Goal: Information Seeking & Learning: Learn about a topic

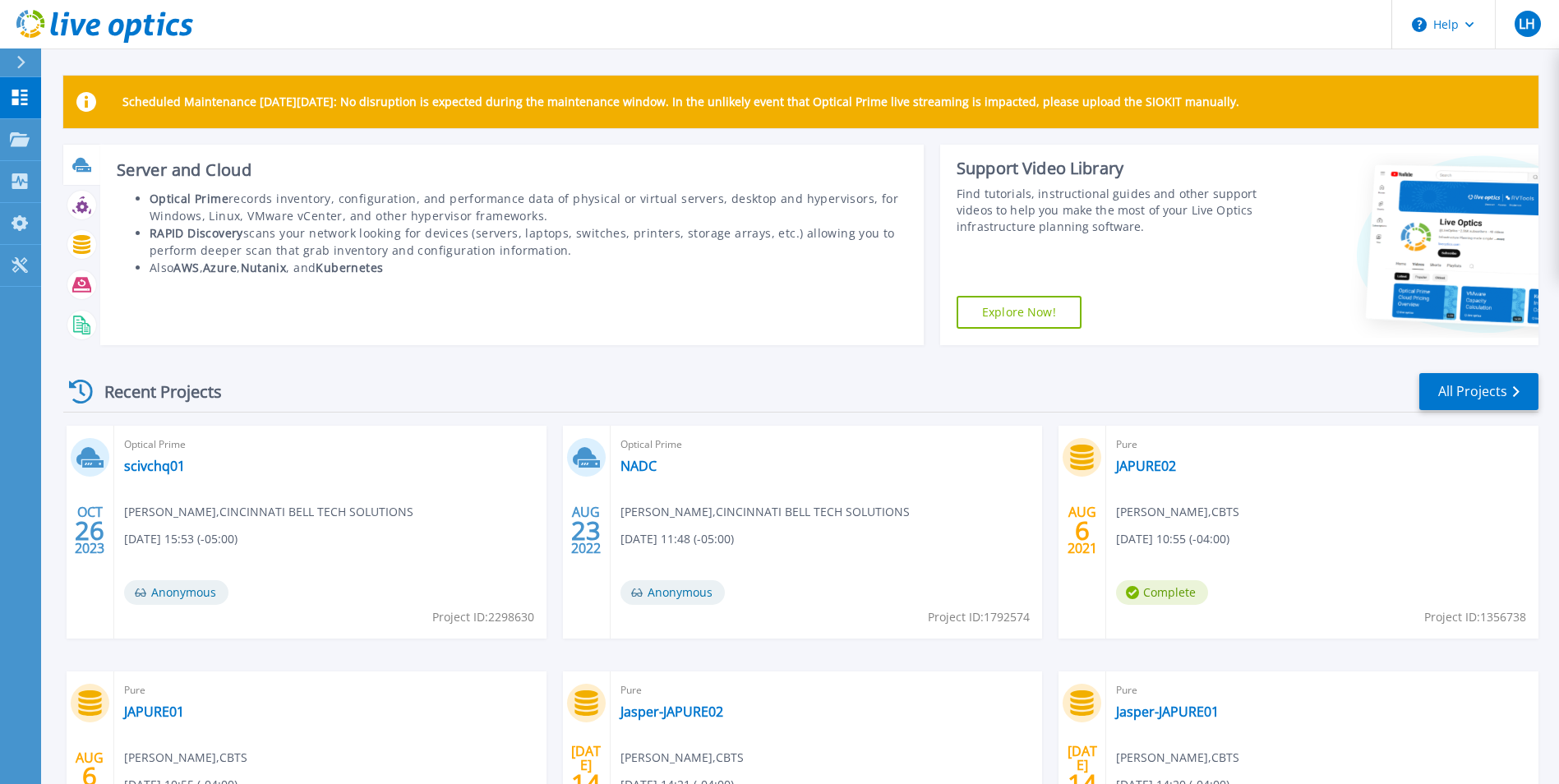
click at [82, 161] on icon at bounding box center [81, 164] width 17 height 13
click at [368, 259] on li "Also AWS , Azure , Nutanix , and Kubernetes" at bounding box center [528, 268] width 758 height 18
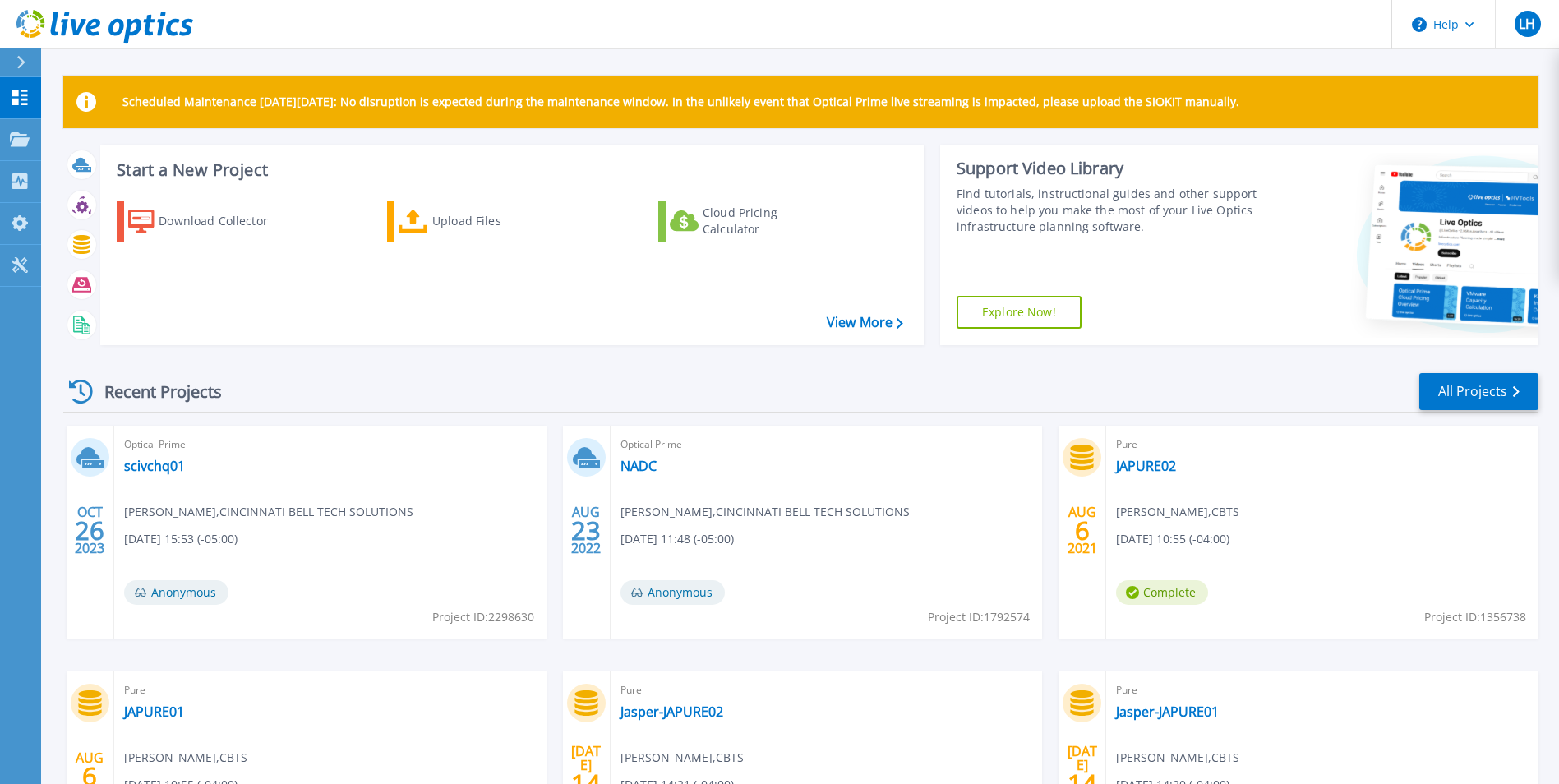
click at [1020, 304] on link "Explore Now!" at bounding box center [1019, 312] width 125 height 33
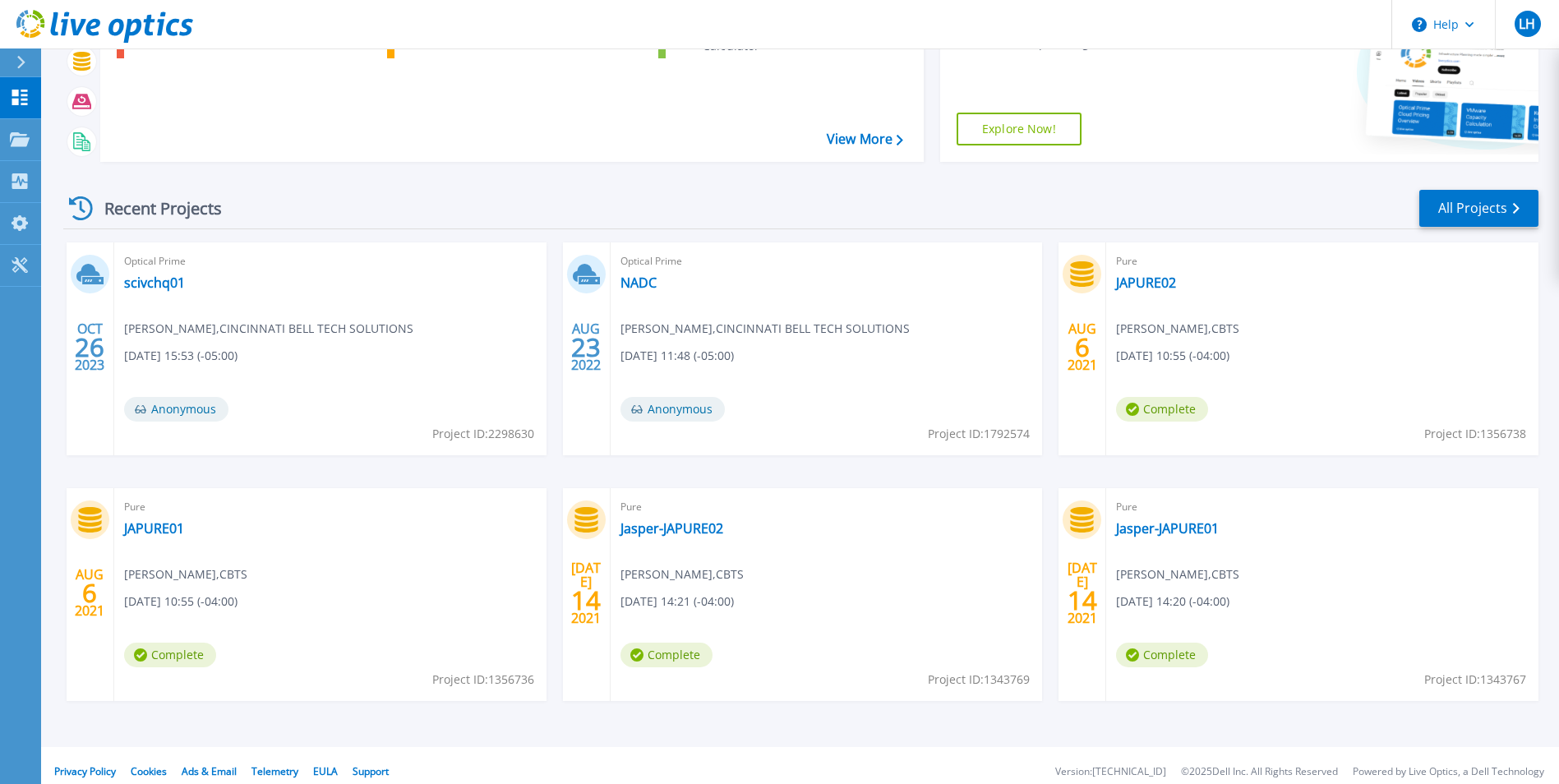
scroll to position [195, 0]
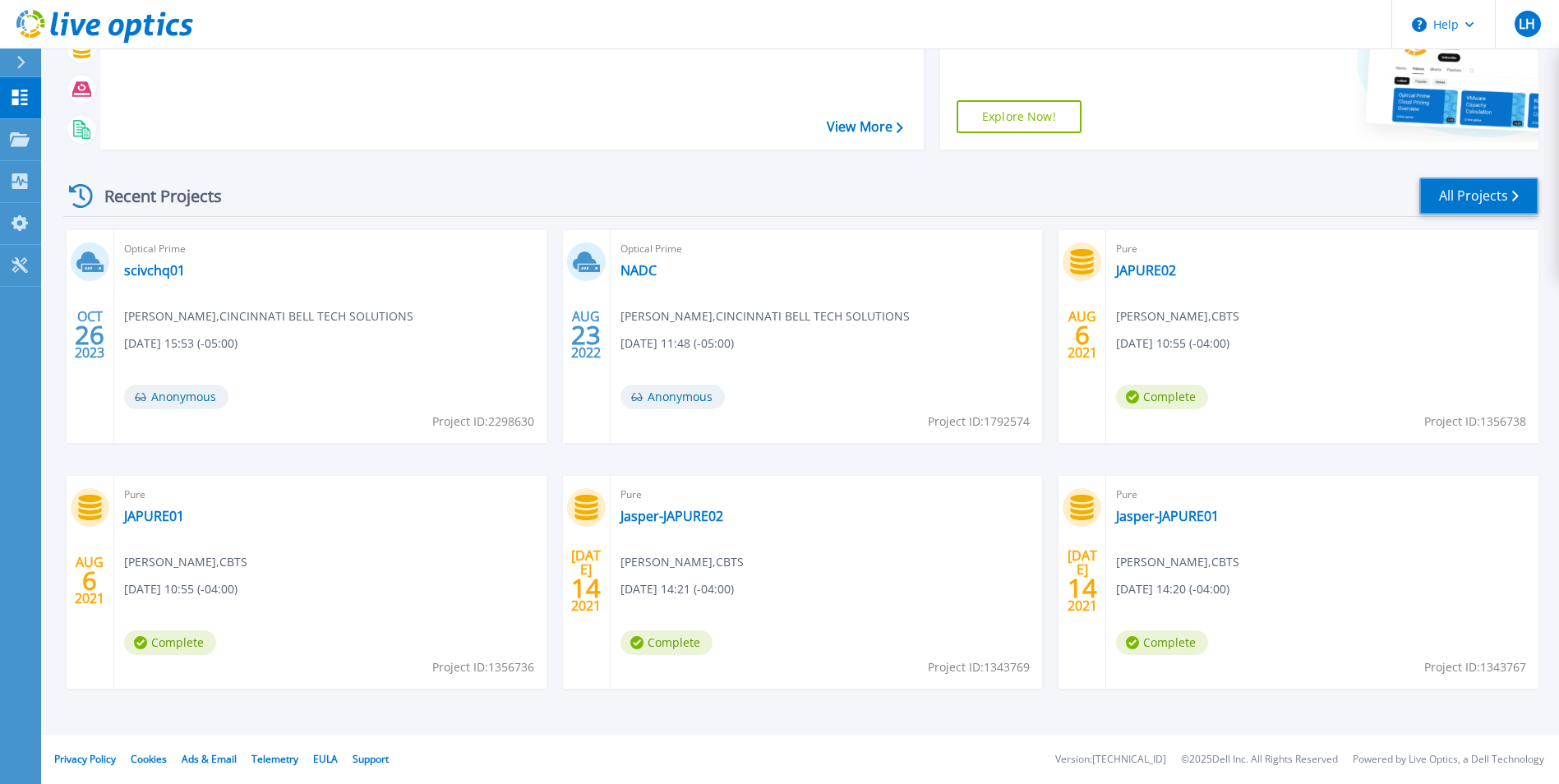
click at [1502, 196] on link "All Projects" at bounding box center [1479, 196] width 119 height 37
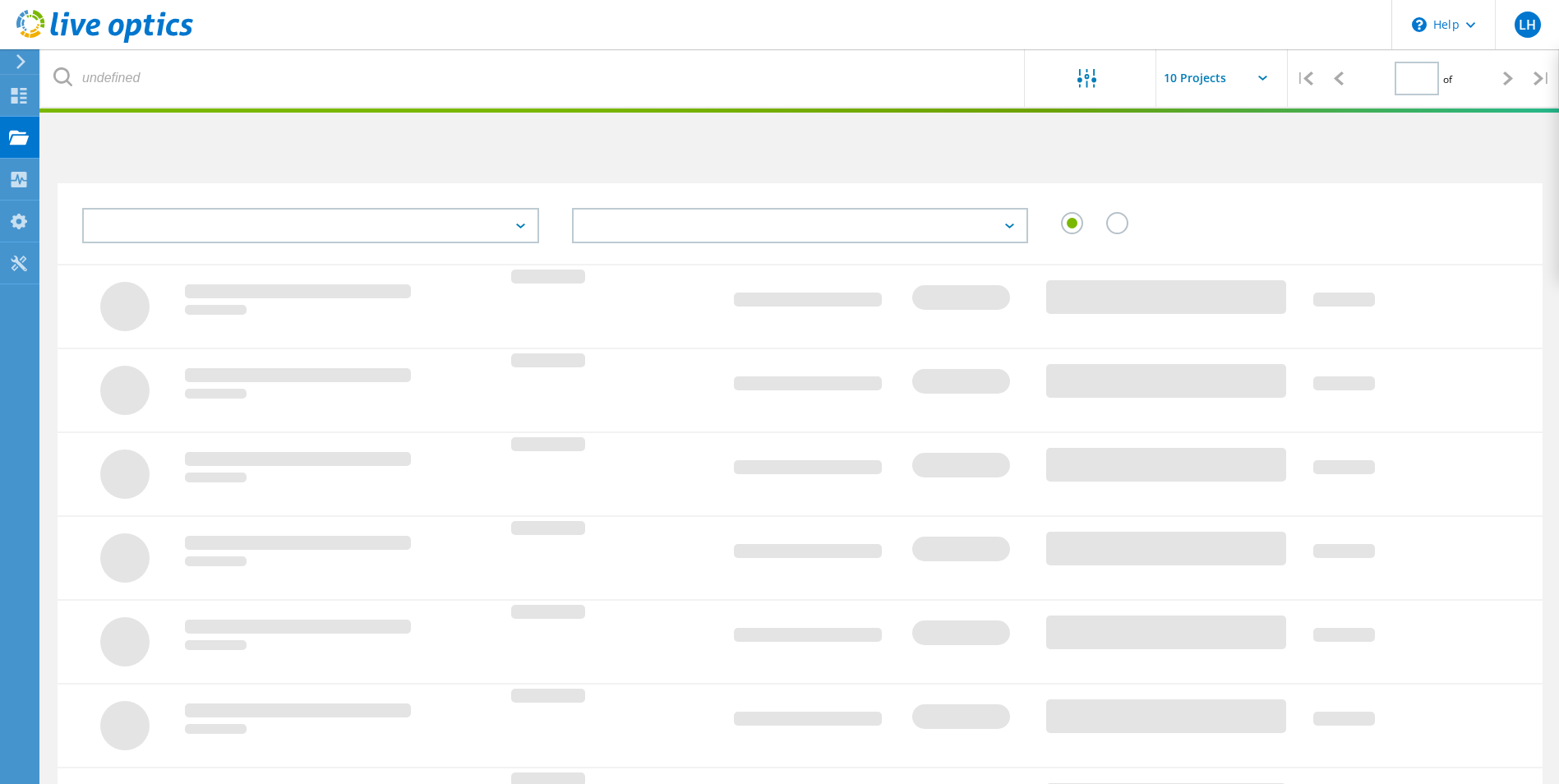
type input "1"
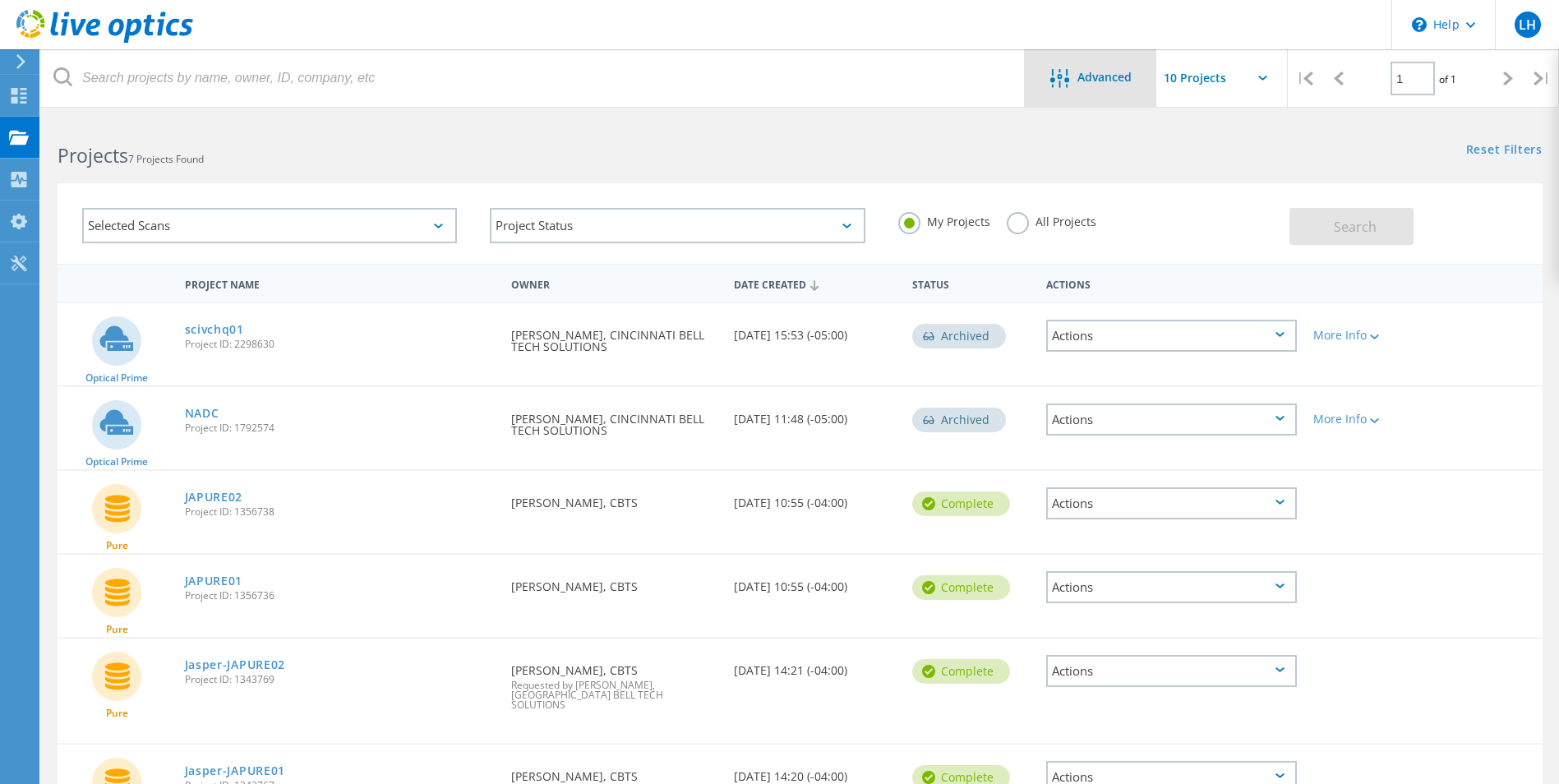
click at [1103, 77] on span "Advanced" at bounding box center [1105, 77] width 54 height 12
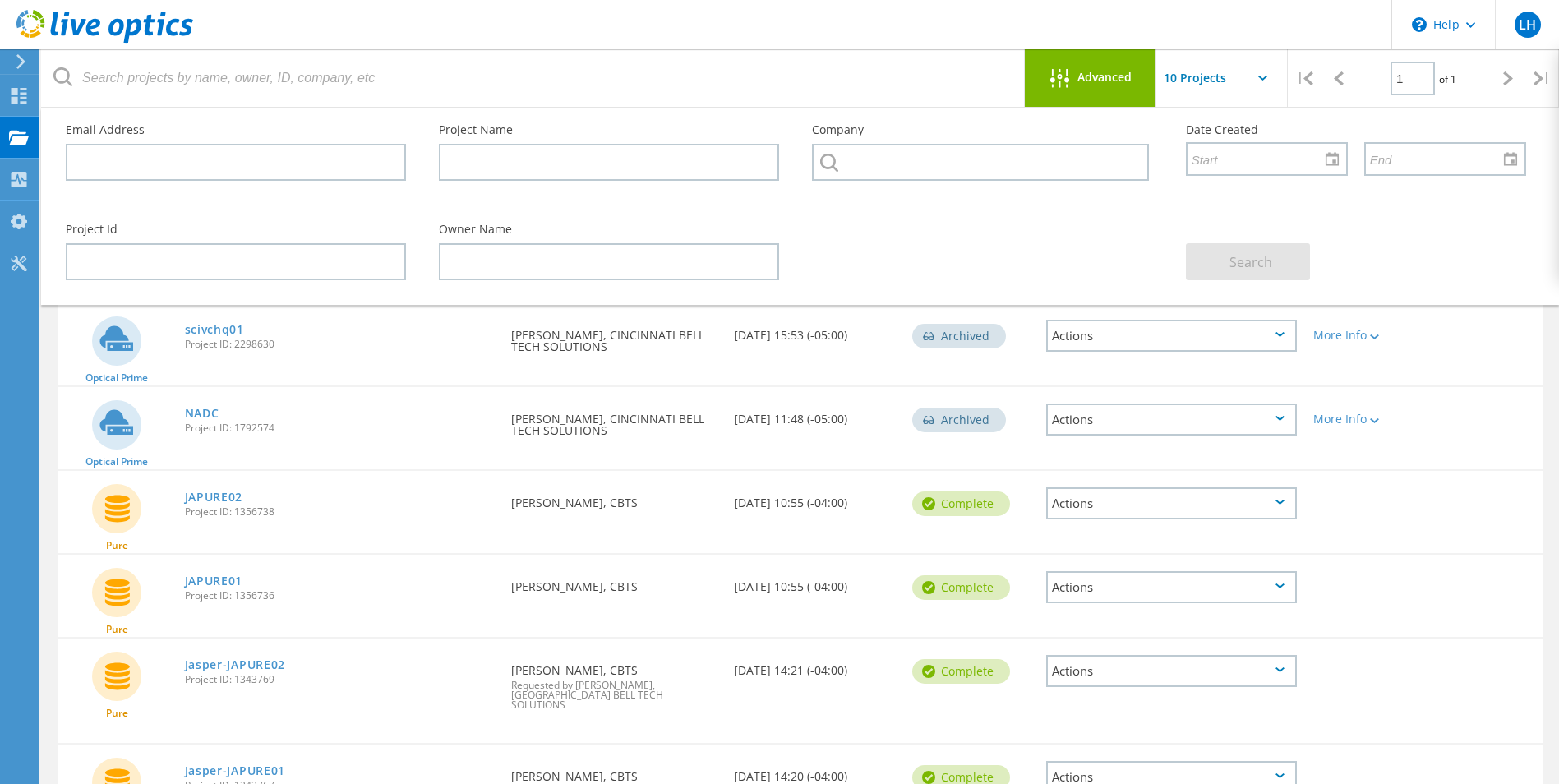
click at [1192, 82] on input "text" at bounding box center [1238, 78] width 164 height 57
click at [1209, 82] on input "text" at bounding box center [1238, 78] width 164 height 57
click at [18, 97] on icon at bounding box center [19, 96] width 19 height 16
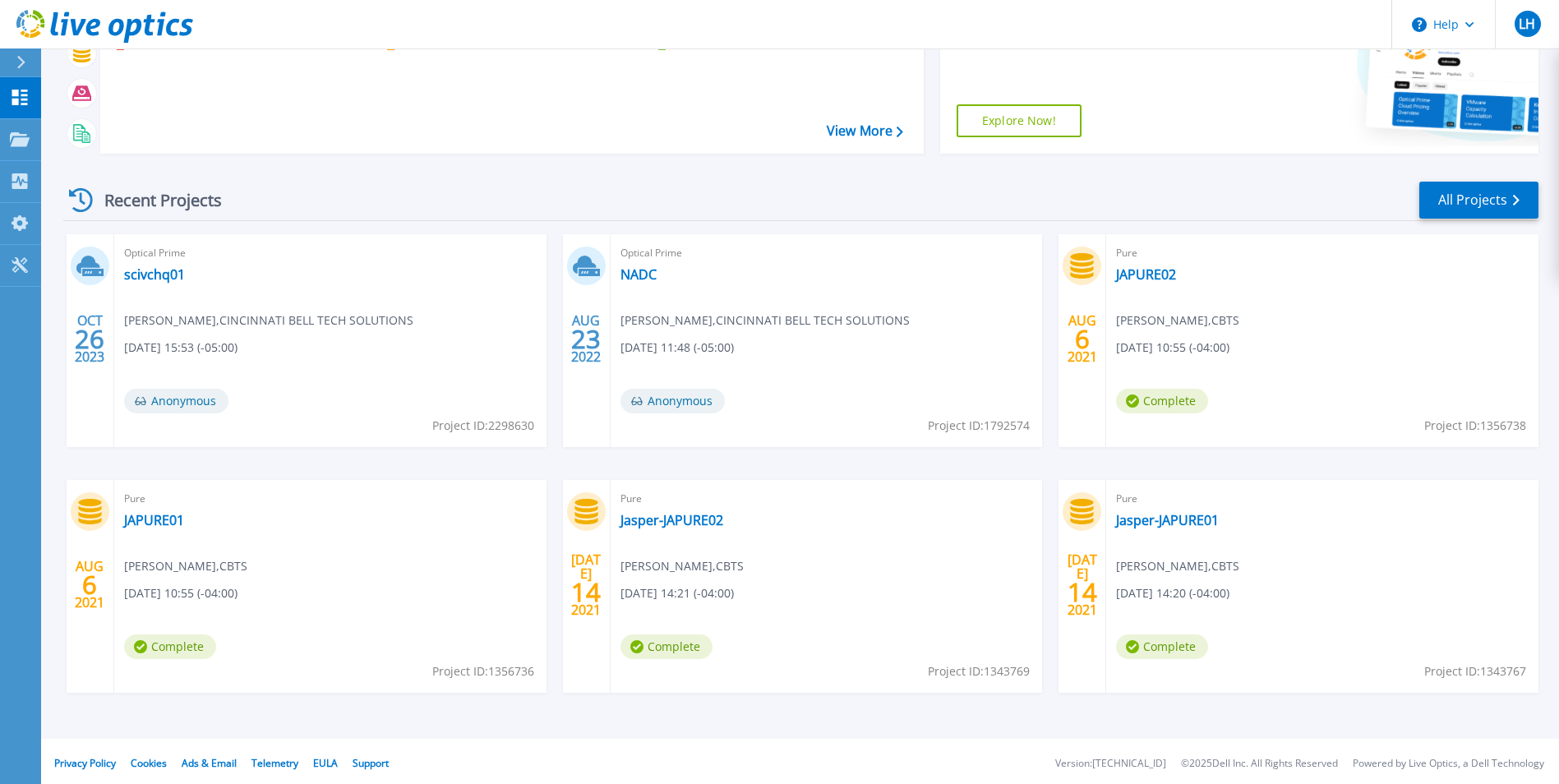
scroll to position [195, 0]
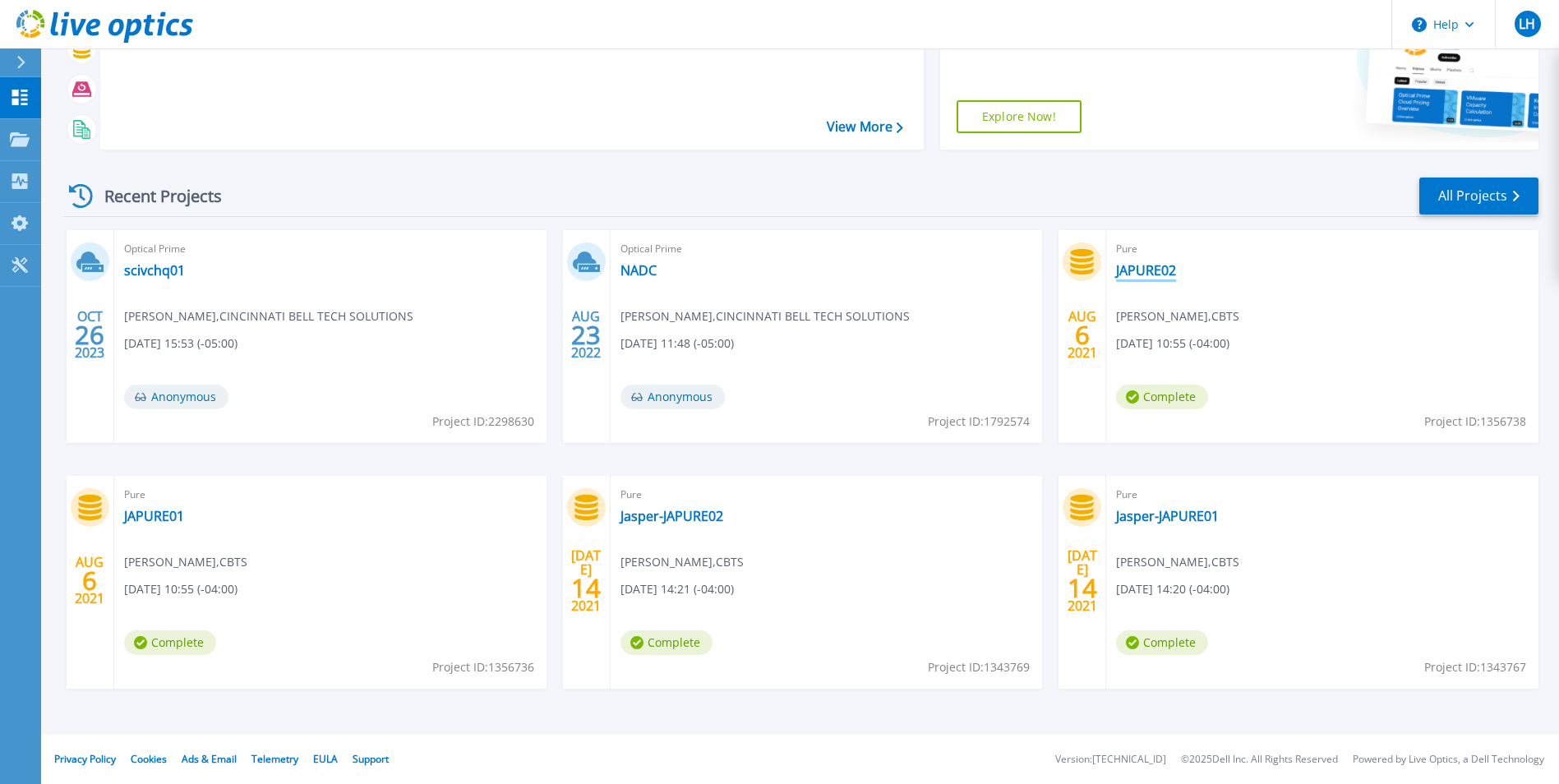
click at [1144, 271] on link "JAPURE02" at bounding box center [1145, 271] width 60 height 17
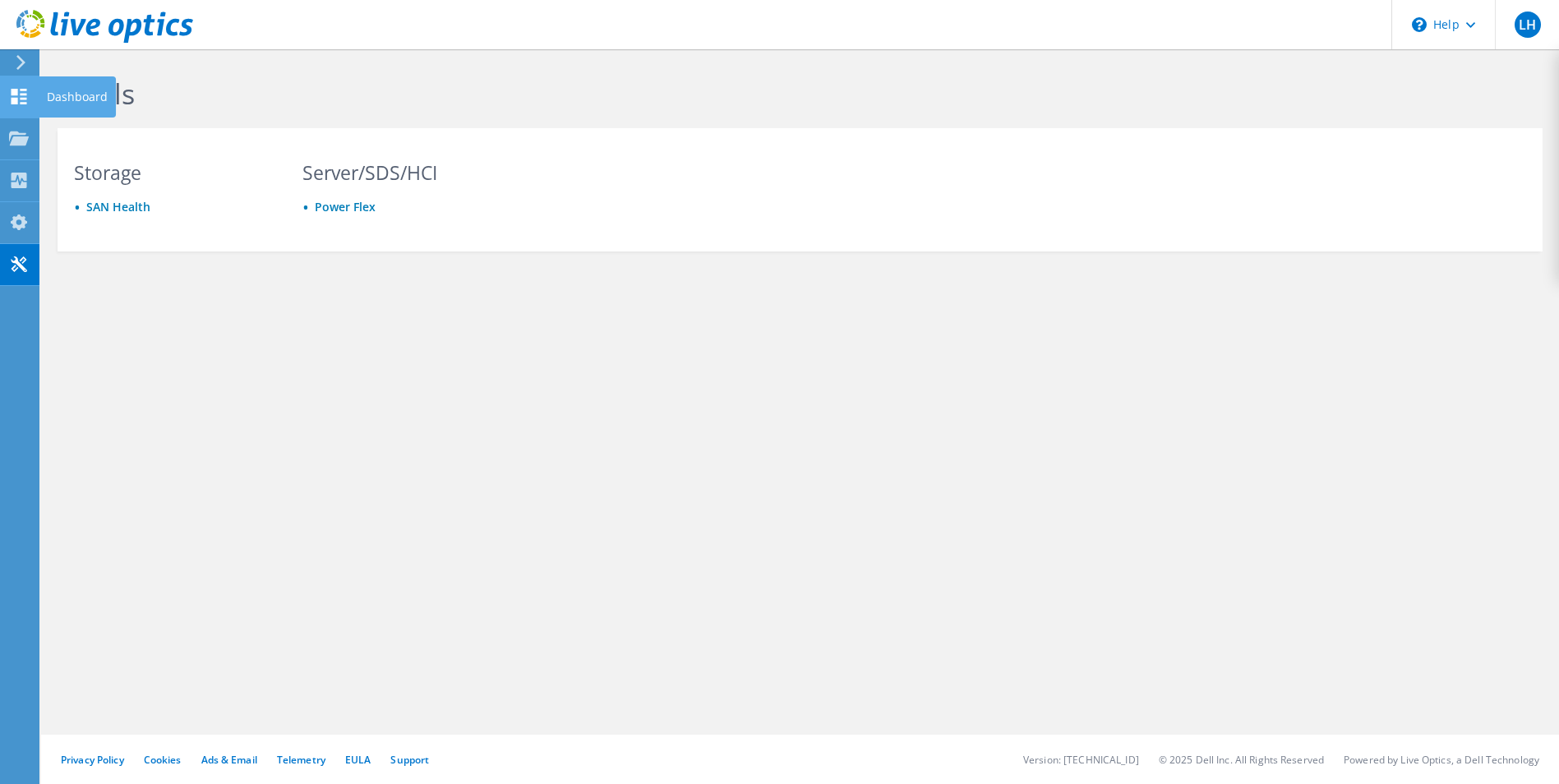
click at [18, 88] on icon at bounding box center [19, 96] width 19 height 16
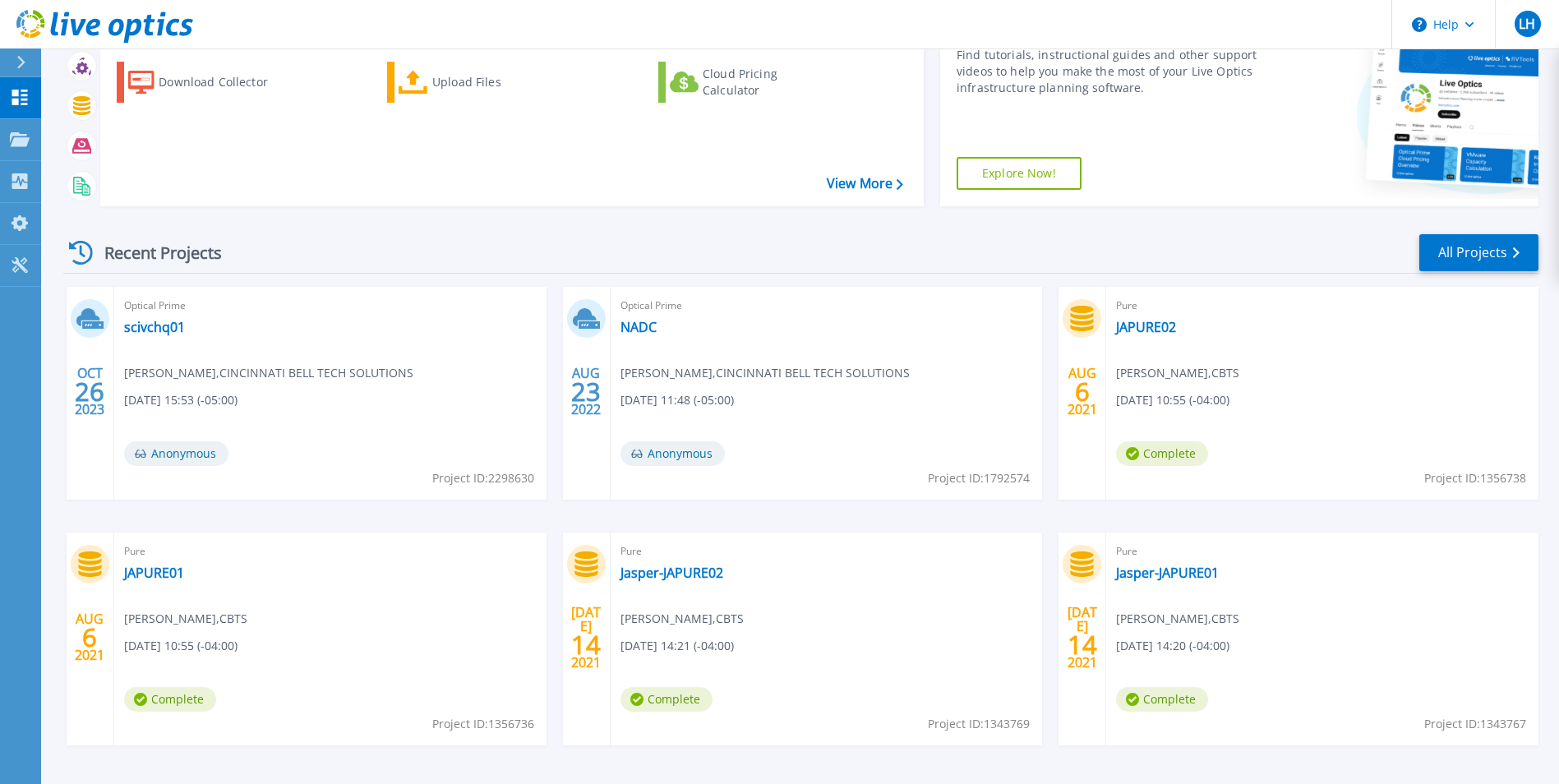
scroll to position [195, 0]
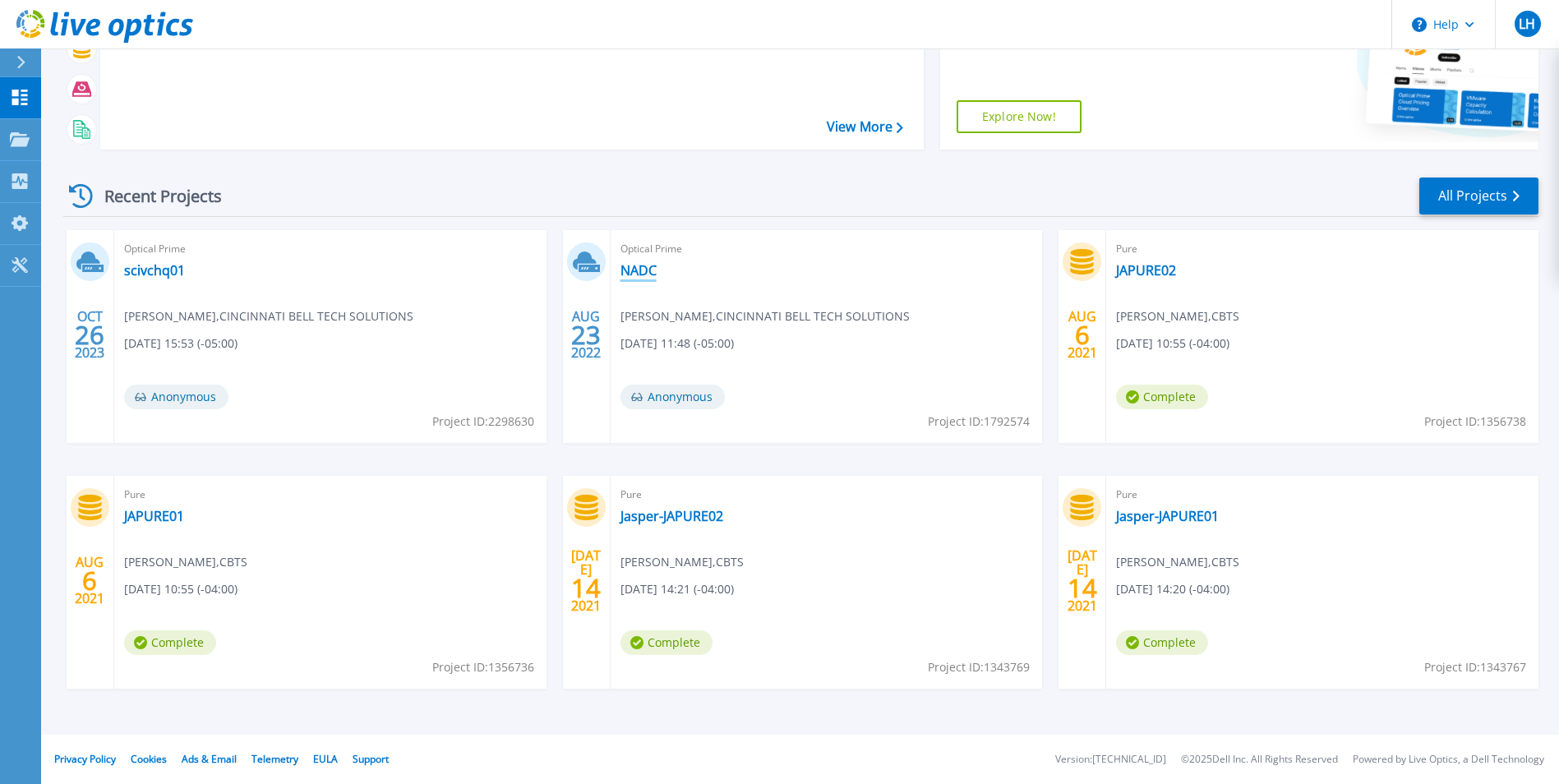
click at [639, 270] on link "NADC" at bounding box center [638, 271] width 36 height 17
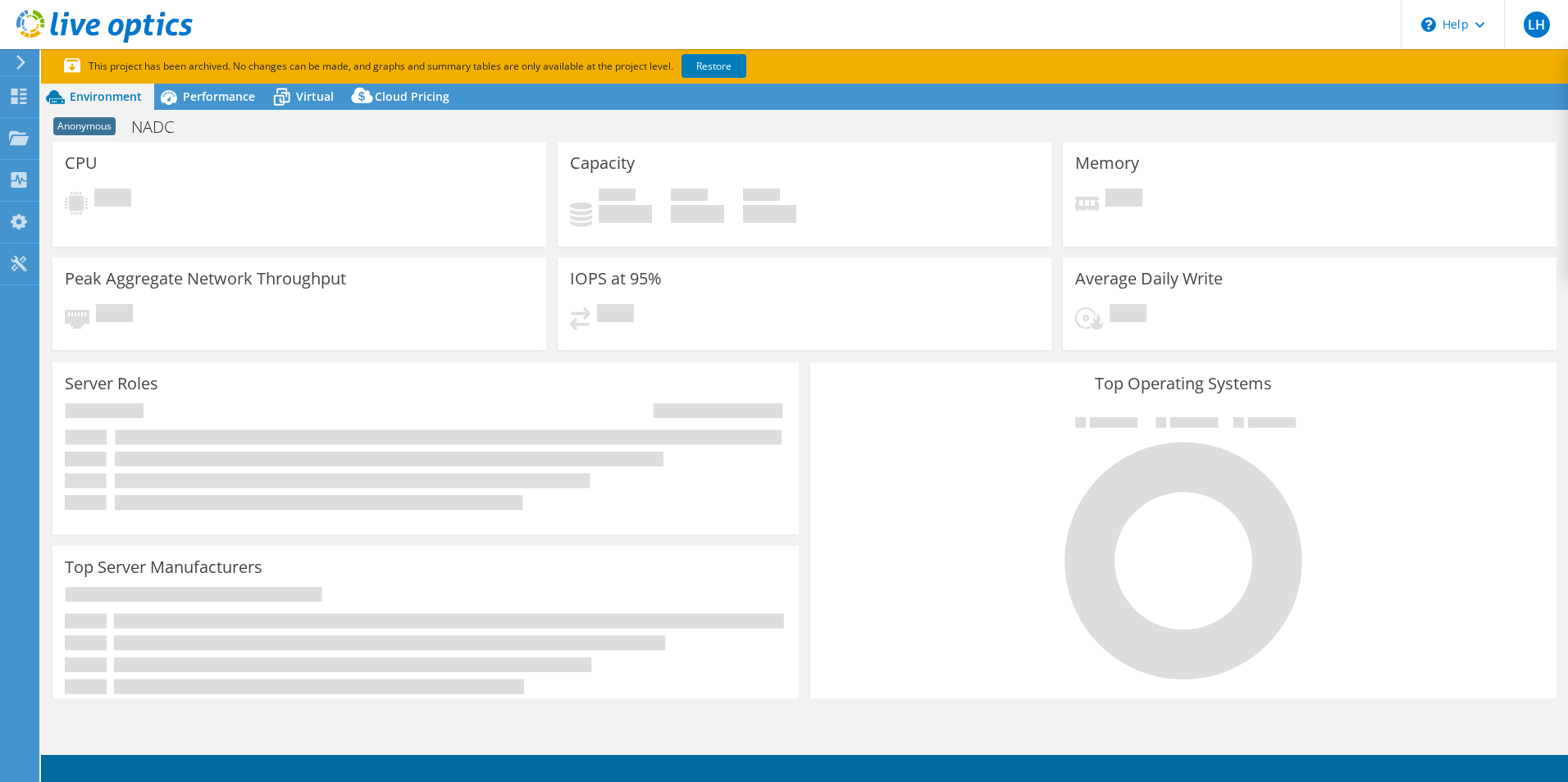
select select "USD"
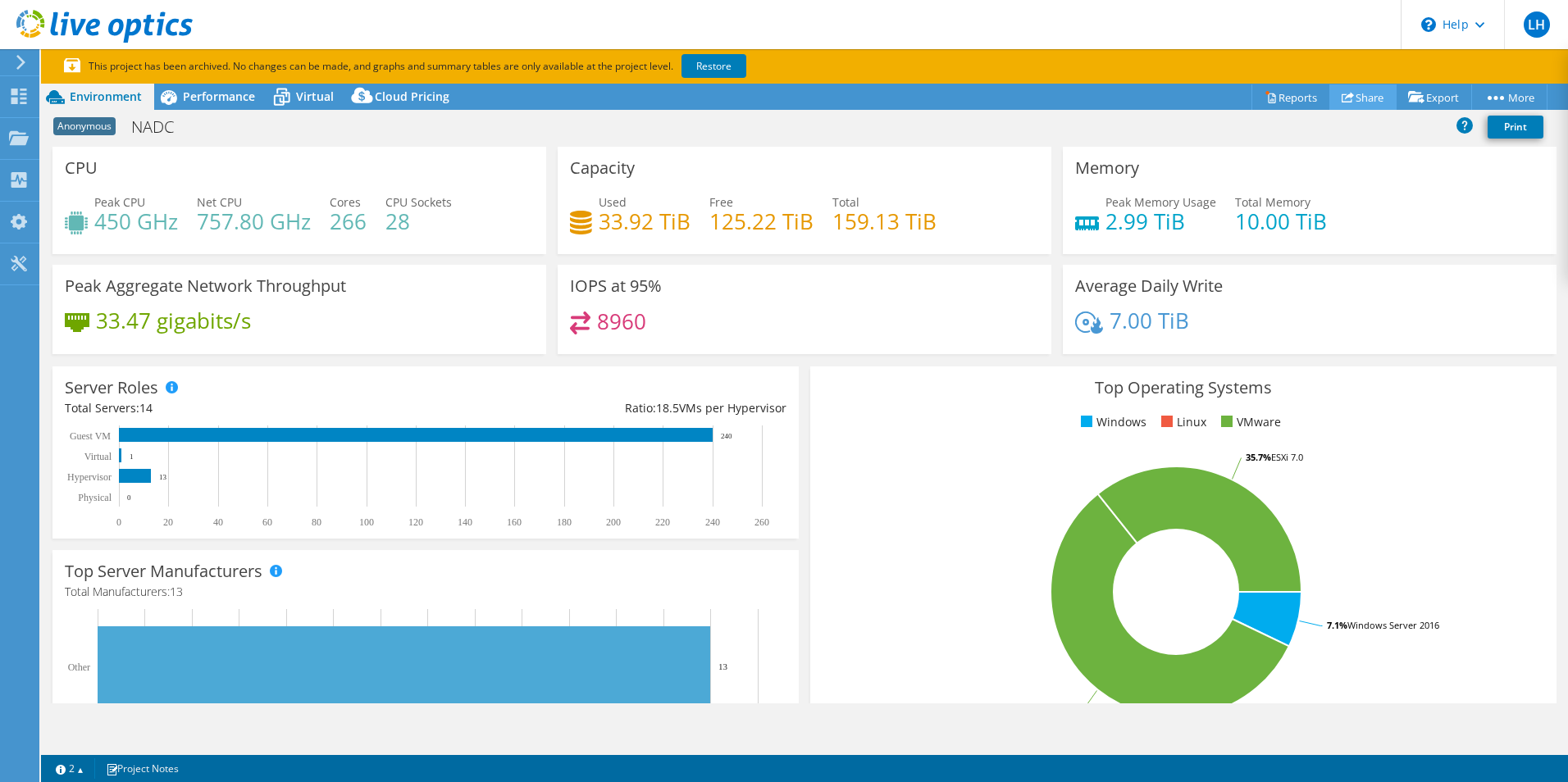
click at [1351, 98] on link "Share" at bounding box center [1362, 97] width 67 height 25
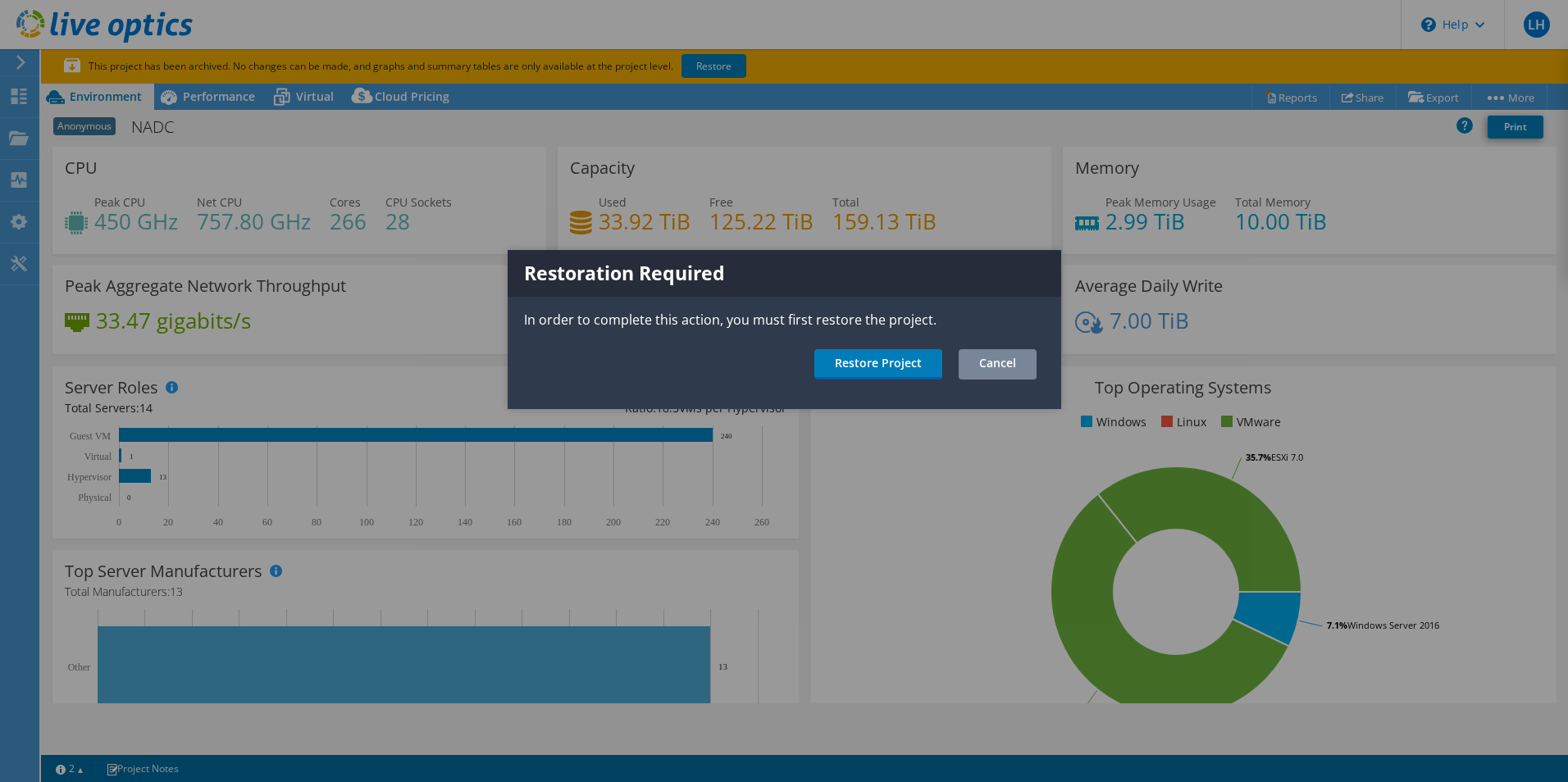
click at [982, 359] on link "Cancel" at bounding box center [997, 364] width 78 height 30
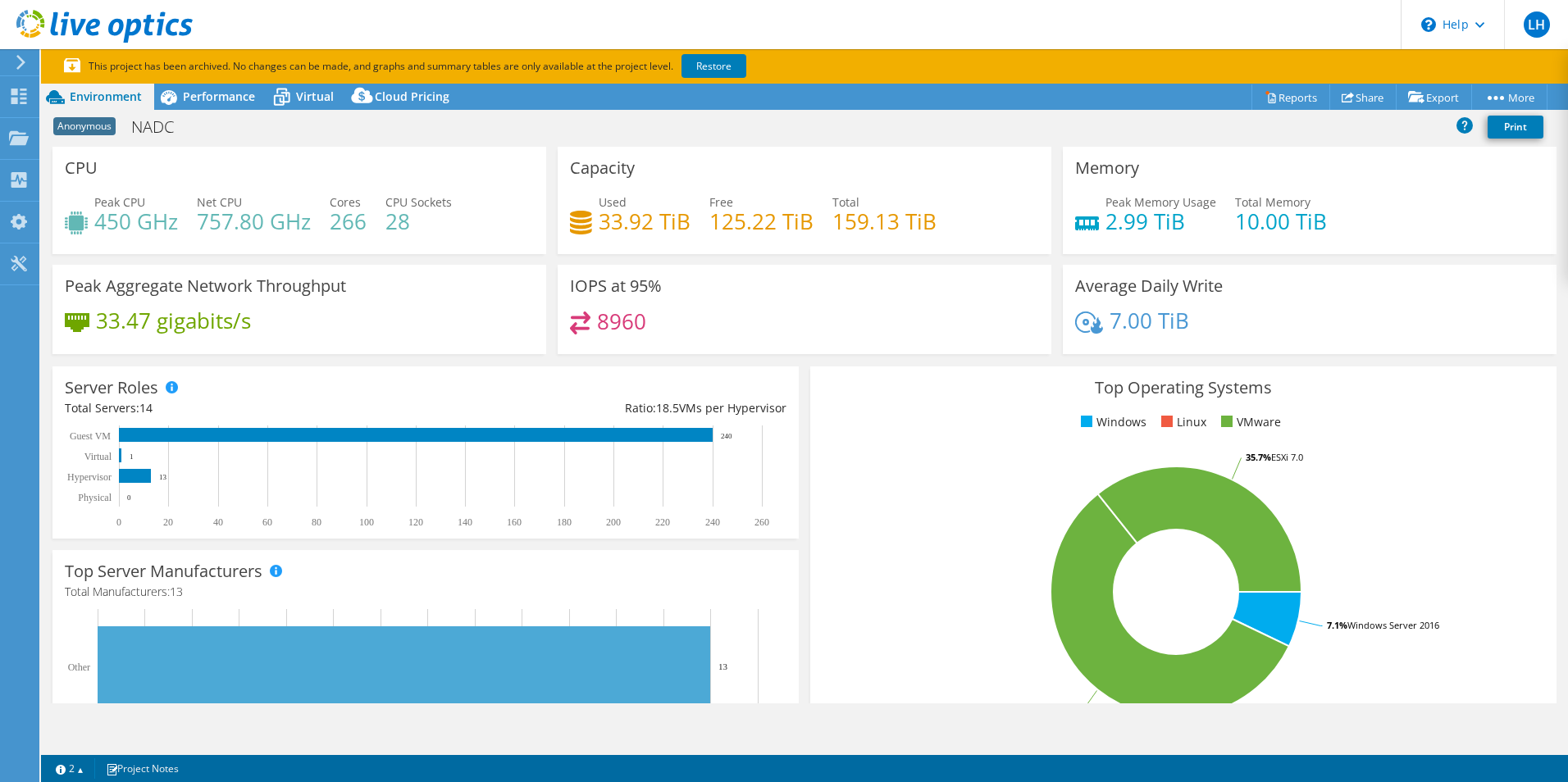
click at [22, 61] on use at bounding box center [21, 62] width 9 height 15
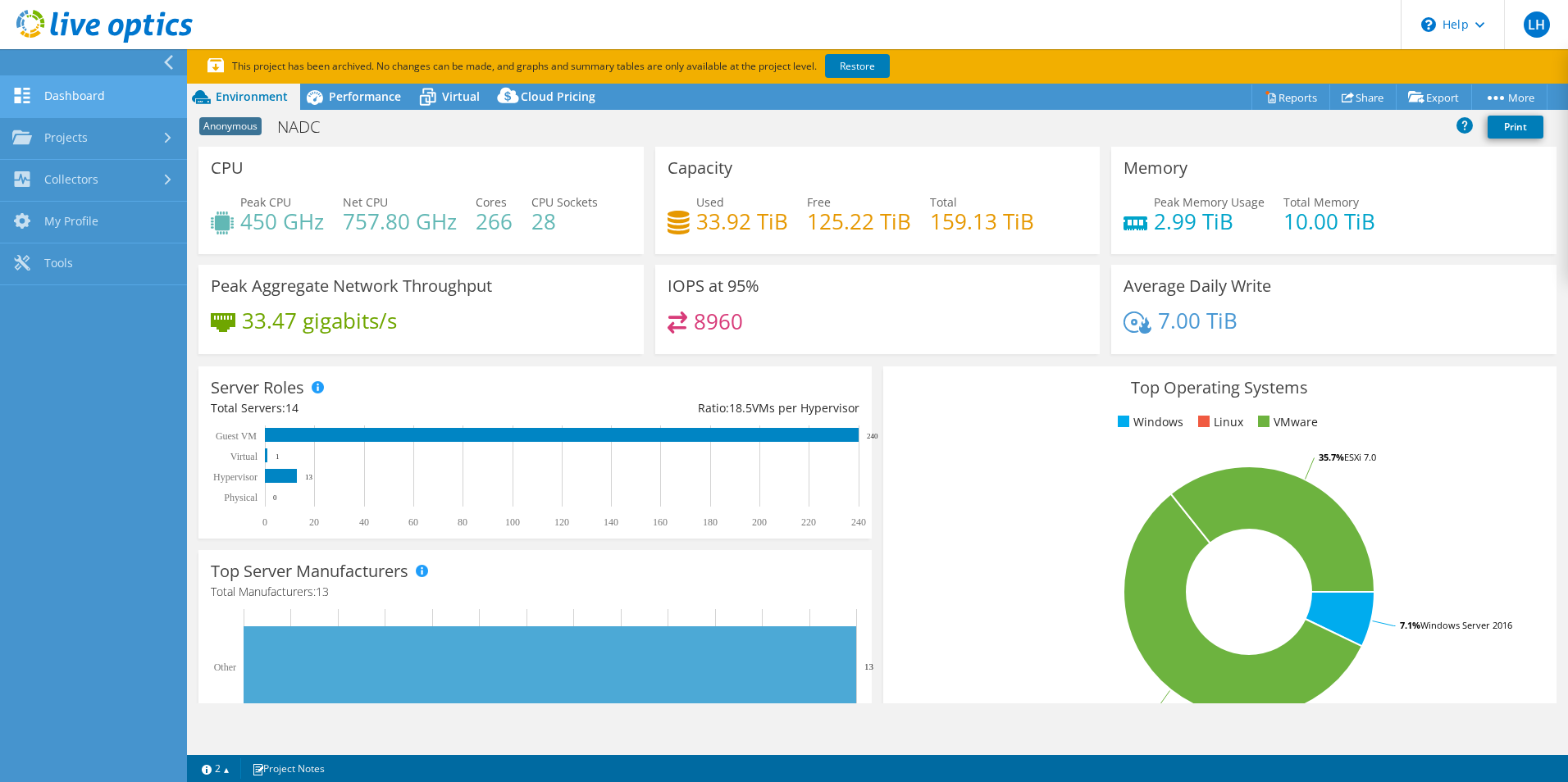
click at [100, 100] on link "Dashboard" at bounding box center [93, 97] width 187 height 42
